Goal: Check status: Check status

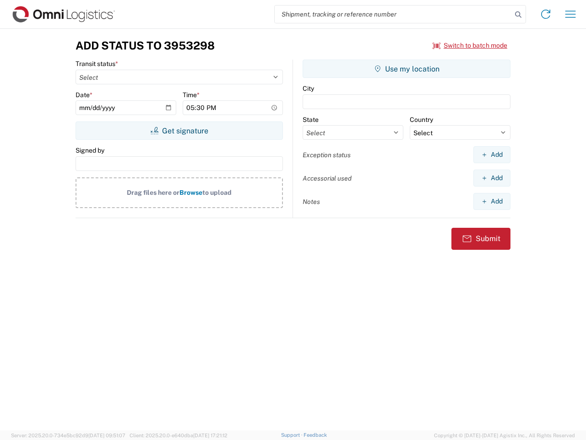
click at [393, 14] on input "search" at bounding box center [393, 13] width 237 height 17
click at [518, 15] on icon at bounding box center [518, 14] width 13 height 13
click at [546, 14] on icon at bounding box center [545, 14] width 15 height 15
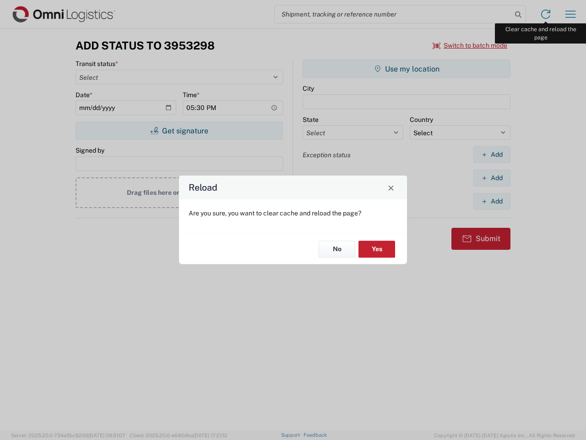
click at [570, 14] on div "Reload Are you sure, you want to clear cache and reload the page? No Yes" at bounding box center [293, 220] width 586 height 440
click at [470, 45] on div "Reload Are you sure, you want to clear cache and reload the page? No Yes" at bounding box center [293, 220] width 586 height 440
click at [179, 130] on div "Reload Are you sure, you want to clear cache and reload the page? No Yes" at bounding box center [293, 220] width 586 height 440
click at [407, 69] on div "Reload Are you sure, you want to clear cache and reload the page? No Yes" at bounding box center [293, 220] width 586 height 440
click at [492, 154] on div "Reload Are you sure, you want to clear cache and reload the page? No Yes" at bounding box center [293, 220] width 586 height 440
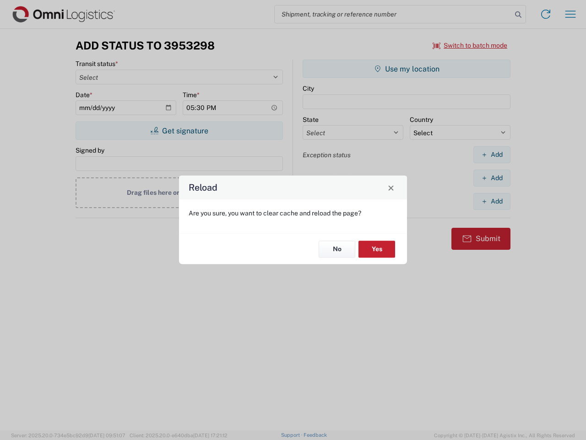
click at [492, 178] on div "Reload Are you sure, you want to clear cache and reload the page? No Yes" at bounding box center [293, 220] width 586 height 440
click at [492, 201] on div "Reload Are you sure, you want to clear cache and reload the page? No Yes" at bounding box center [293, 220] width 586 height 440
